Goal: Entertainment & Leisure: Consume media (video, audio)

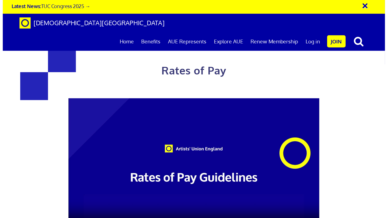
scroll to position [50, 0]
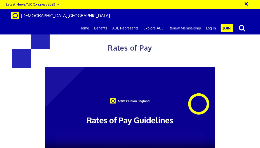
click at [90, 90] on video at bounding box center [130, 115] width 171 height 96
click at [135, 67] on video at bounding box center [130, 115] width 171 height 96
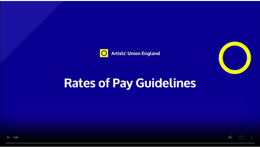
scroll to position [0, 4]
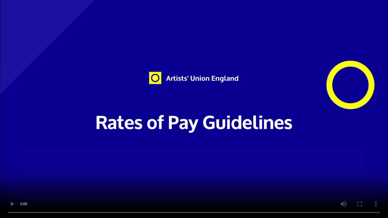
click at [182, 148] on video at bounding box center [194, 109] width 388 height 218
click at [197, 148] on video at bounding box center [194, 109] width 388 height 218
click at [99, 148] on video at bounding box center [194, 109] width 388 height 218
click at [102, 148] on video at bounding box center [194, 109] width 388 height 218
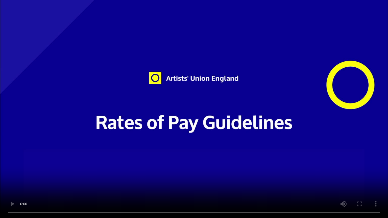
click at [251, 148] on video at bounding box center [194, 109] width 388 height 218
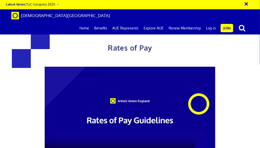
scroll to position [227, 0]
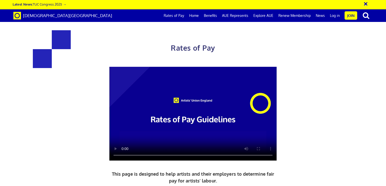
scroll to position [151, 0]
